Goal: Task Accomplishment & Management: Use online tool/utility

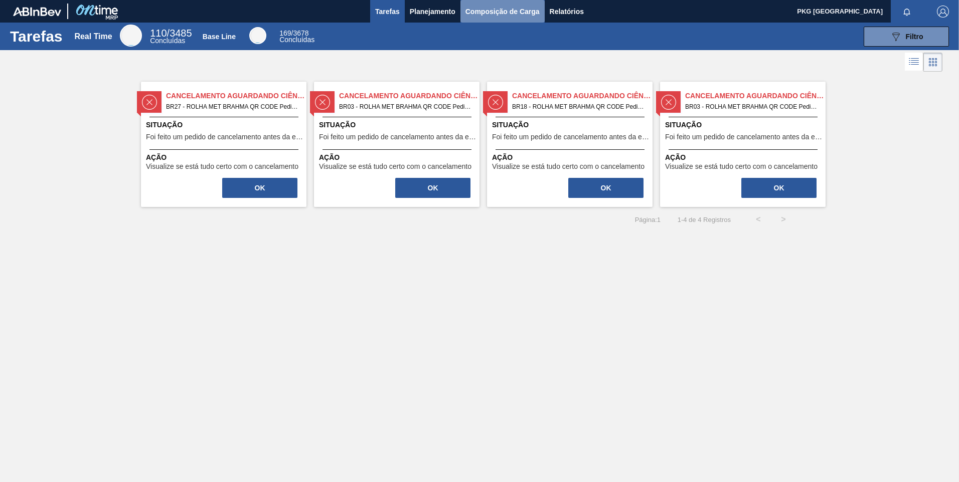
click at [501, 12] on span "Composição de Carga" at bounding box center [502, 12] width 74 height 12
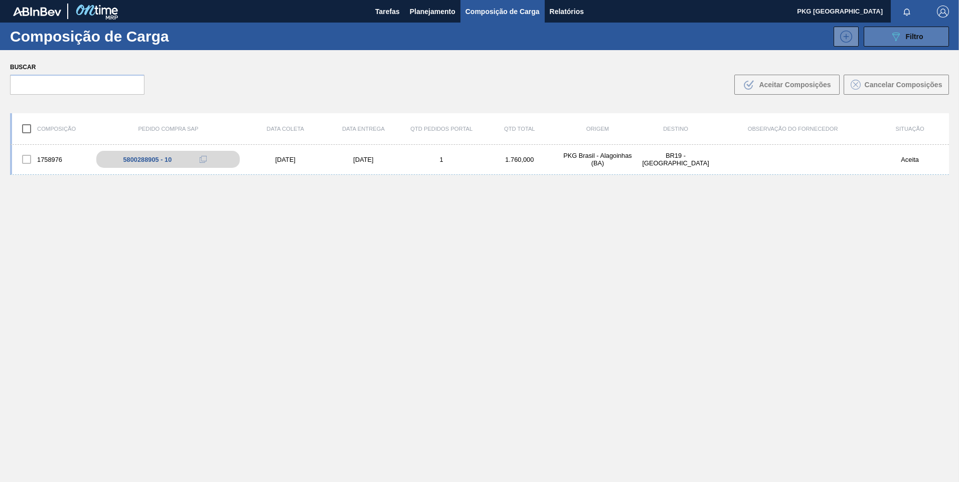
click at [902, 42] on div "089F7B8B-B2A5-4AFE-B5C0-19BA573D28AC Filtro" at bounding box center [906, 37] width 34 height 12
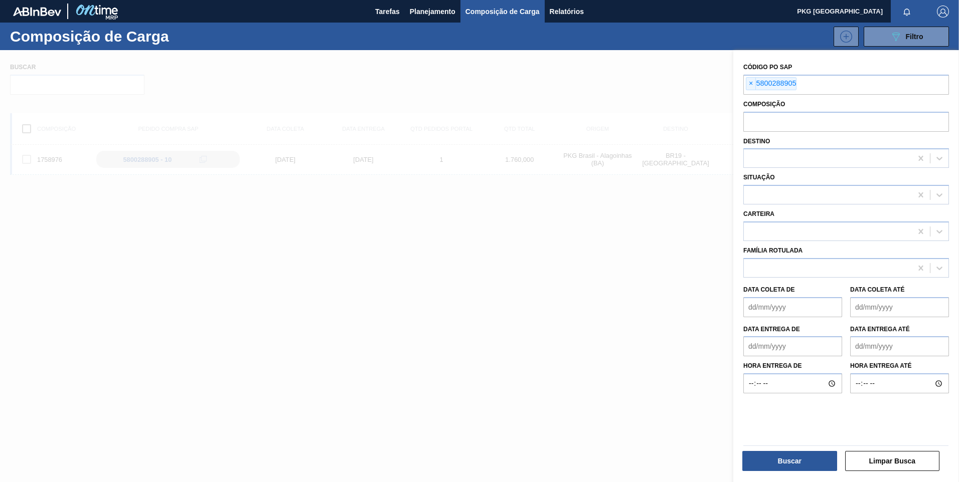
drag, startPoint x: 750, startPoint y: 83, endPoint x: 769, endPoint y: 97, distance: 23.7
click at [750, 83] on span "×" at bounding box center [751, 84] width 10 height 12
click at [768, 88] on input "text" at bounding box center [846, 84] width 206 height 19
paste input "5800288909"
type input "5800288909"
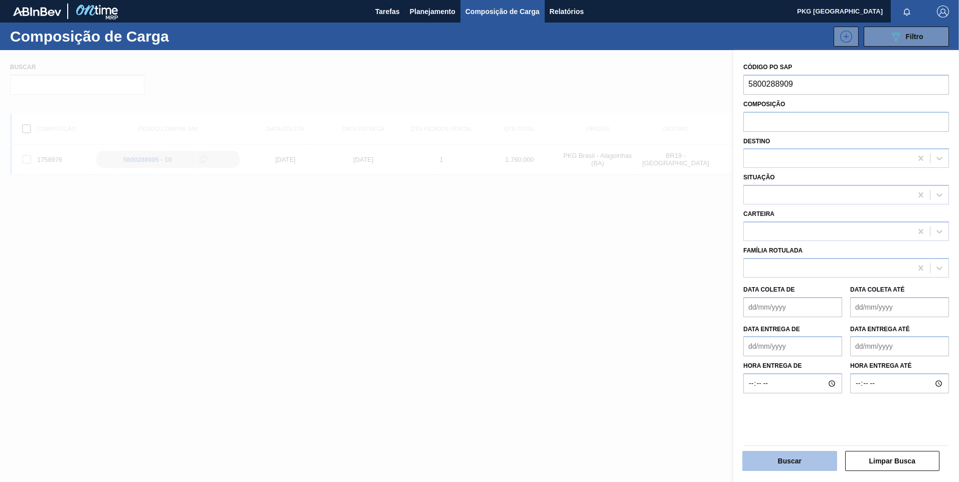
click at [804, 461] on button "Buscar" at bounding box center [789, 461] width 95 height 20
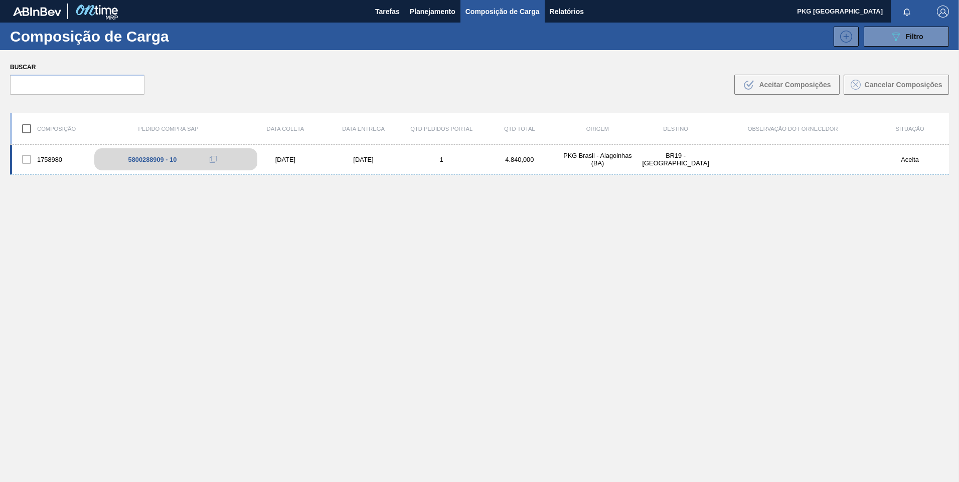
click at [153, 156] on div "5800288909 - 10" at bounding box center [152, 160] width 49 height 8
click at [144, 156] on div "5800288909 - 10" at bounding box center [152, 160] width 49 height 8
click at [150, 161] on div "5800288909 - 10" at bounding box center [152, 160] width 49 height 8
